Goal: Task Accomplishment & Management: Check status

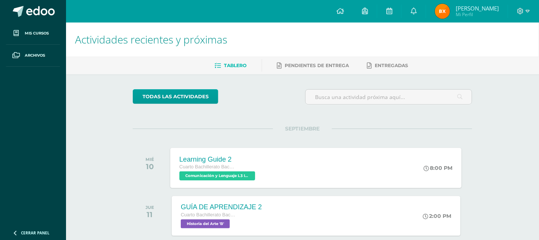
click at [443, 165] on div "8:00 PM" at bounding box center [438, 168] width 29 height 7
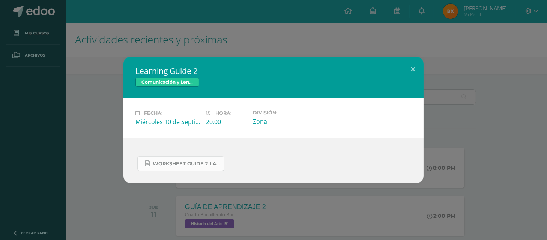
click at [191, 162] on span "WORKSHEET GUIDE 2 L4.docx" at bounding box center [187, 164] width 68 height 6
click at [413, 65] on button at bounding box center [412, 70] width 21 height 26
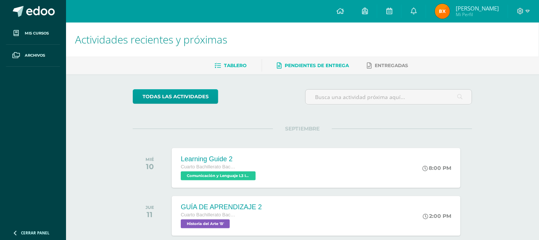
click at [282, 69] on link "Pendientes de entrega" at bounding box center [313, 66] width 72 height 12
